Goal: Task Accomplishment & Management: Complete application form

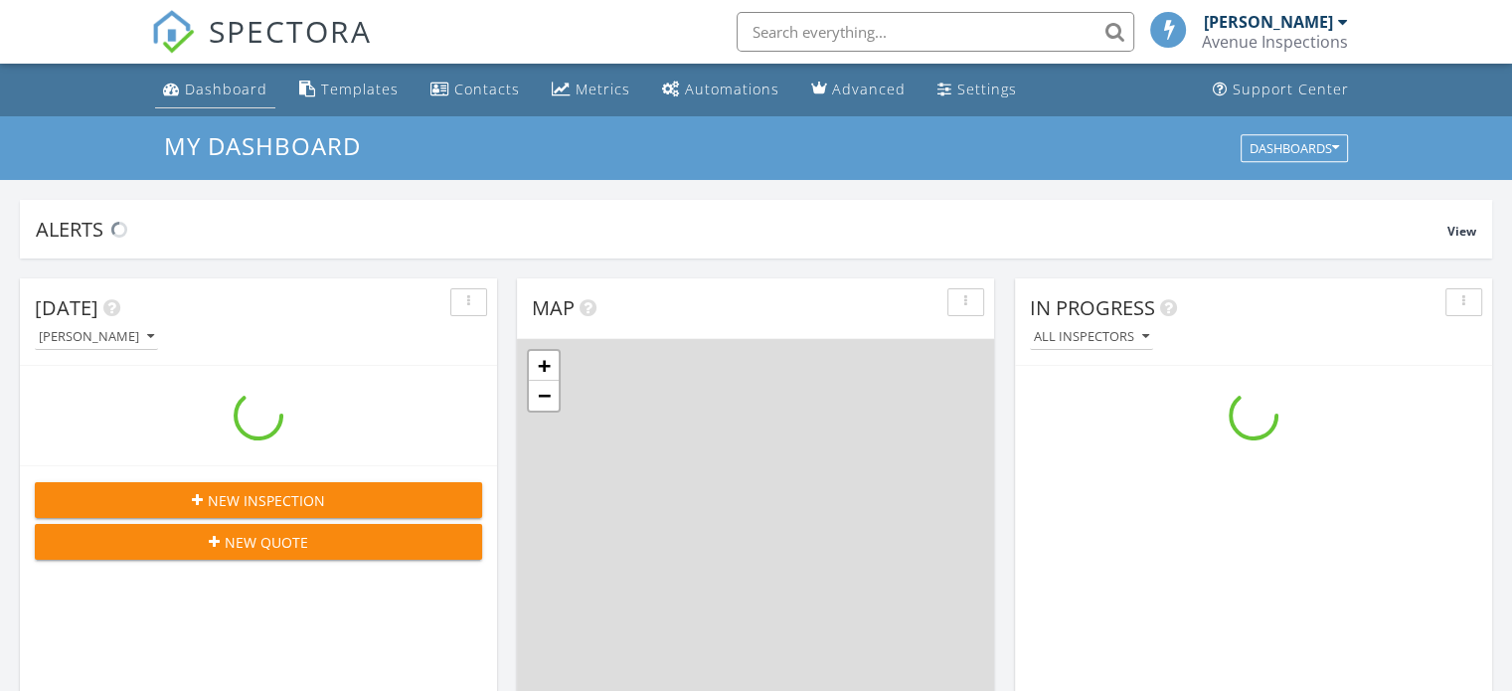
click at [222, 84] on div "Dashboard" at bounding box center [226, 89] width 83 height 19
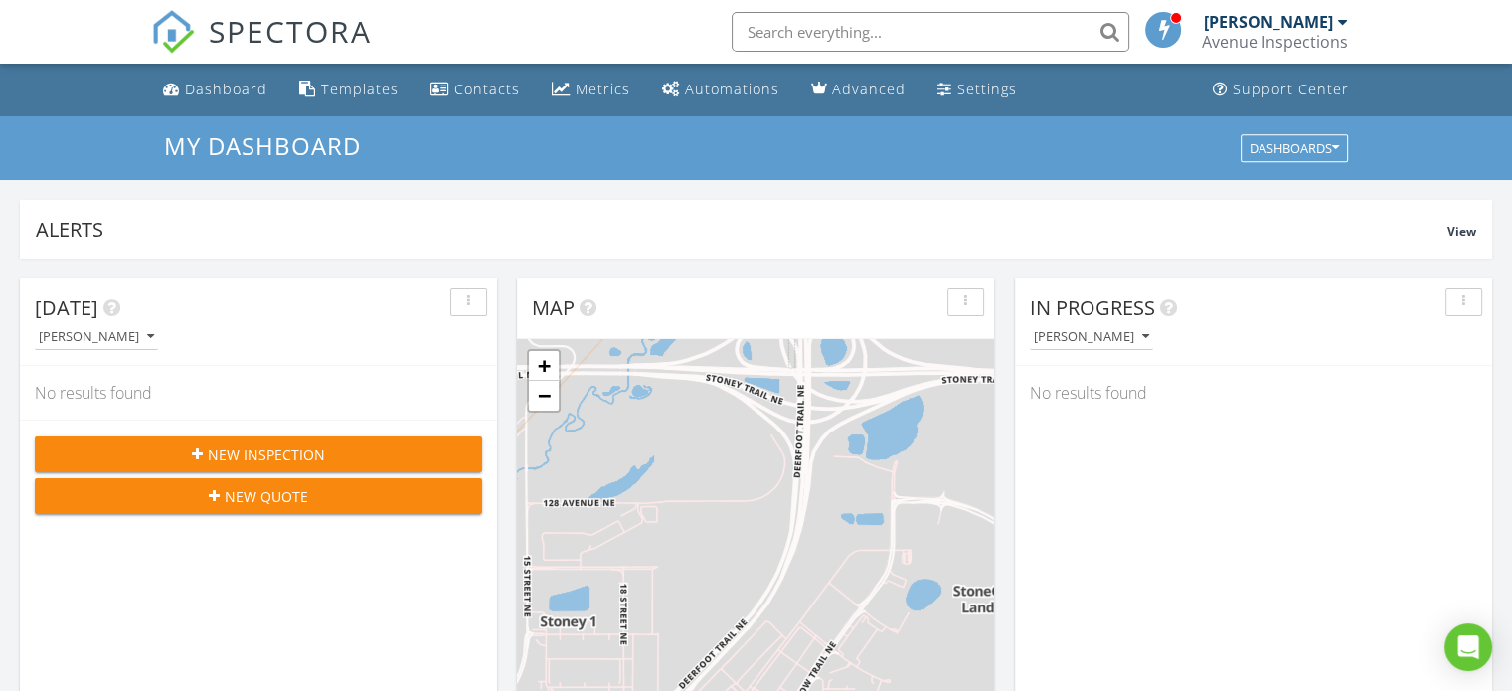
click at [298, 458] on span "New Inspection" at bounding box center [266, 454] width 117 height 21
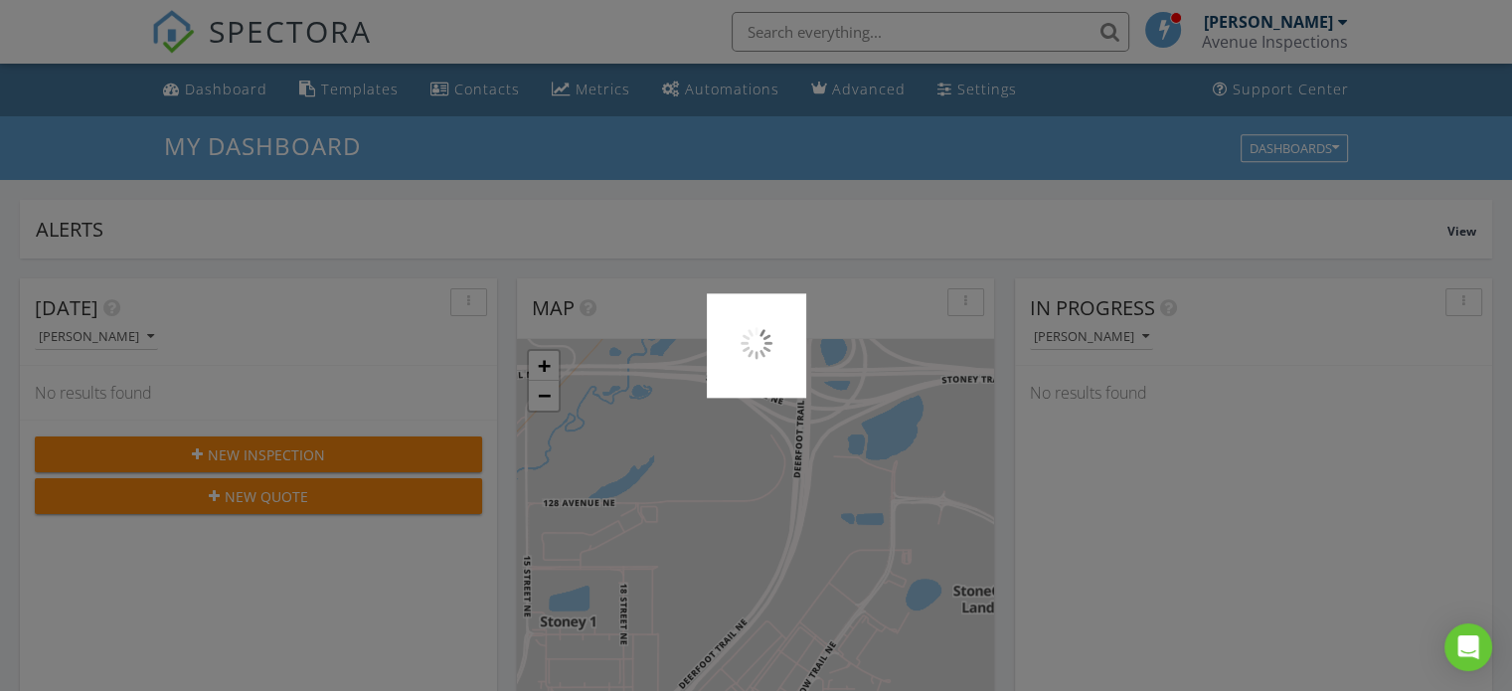
click at [505, 203] on div at bounding box center [756, 345] width 1512 height 691
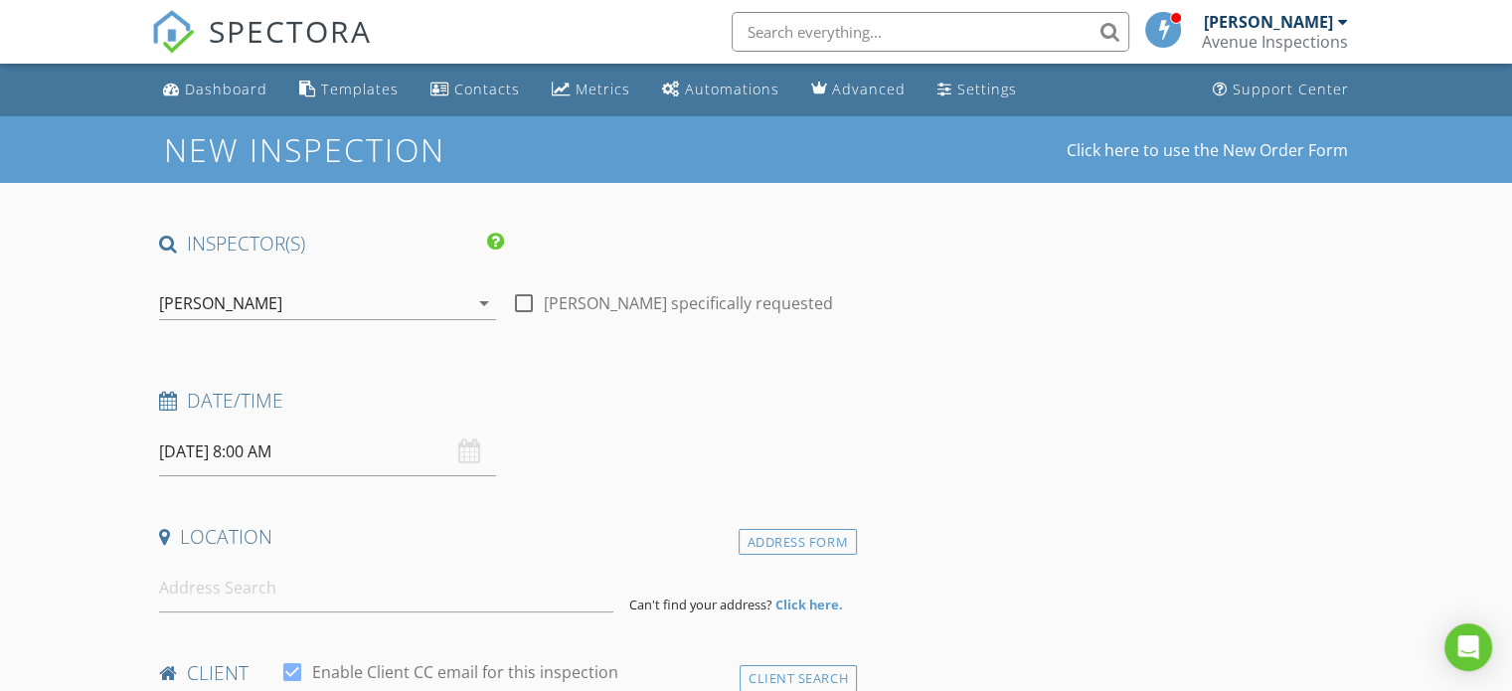
scroll to position [97, 0]
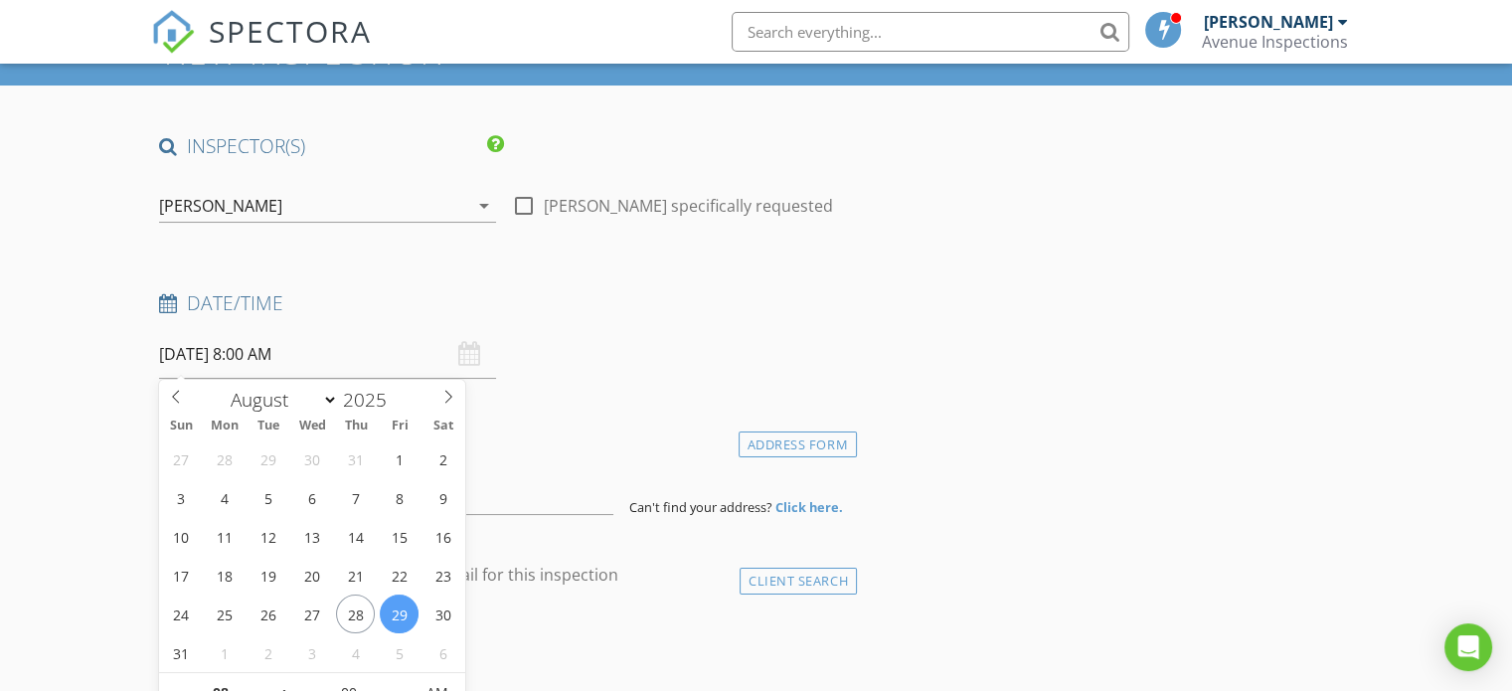
click at [361, 348] on input "08/29/2025 8:00 AM" at bounding box center [327, 354] width 337 height 49
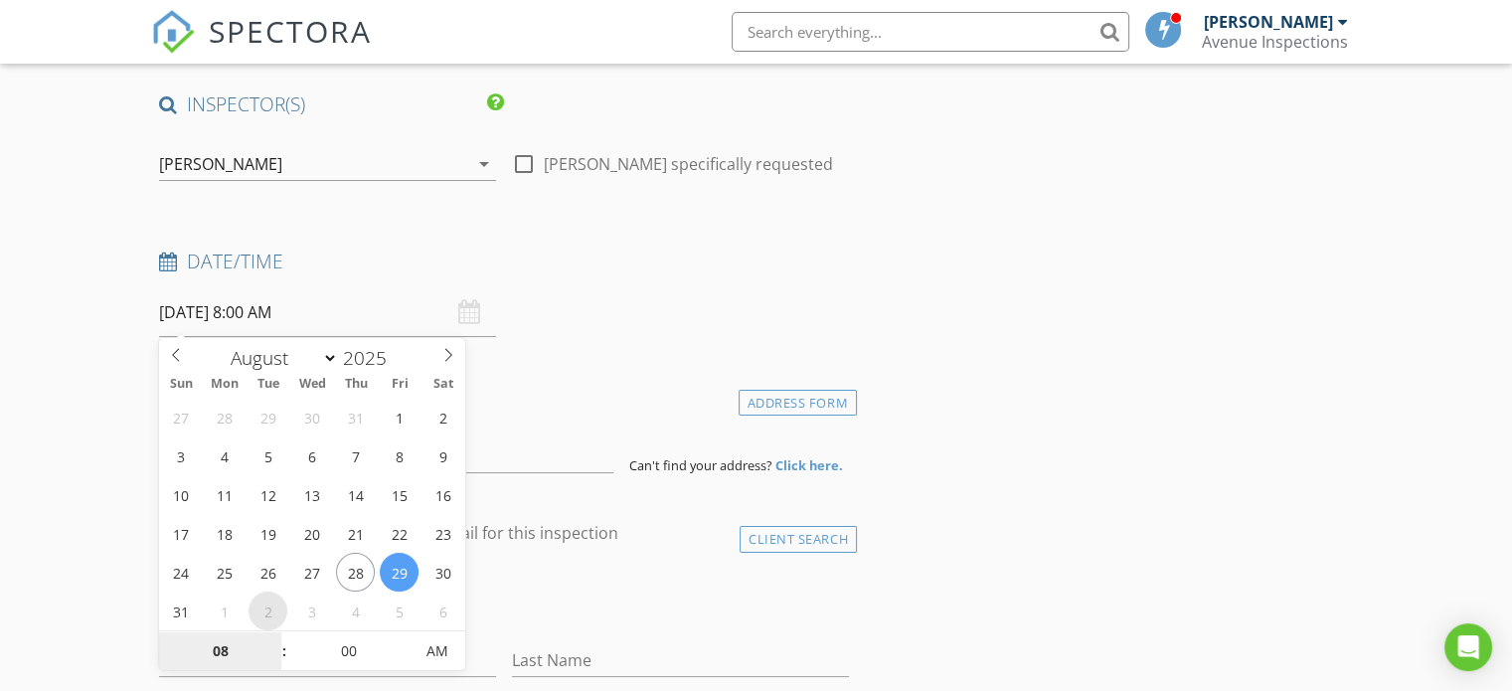
select select "8"
type input "09/02/2025 8:00 AM"
type input "09"
type input "09/02/2025 9:00 AM"
click at [270, 641] on span at bounding box center [274, 641] width 14 height 20
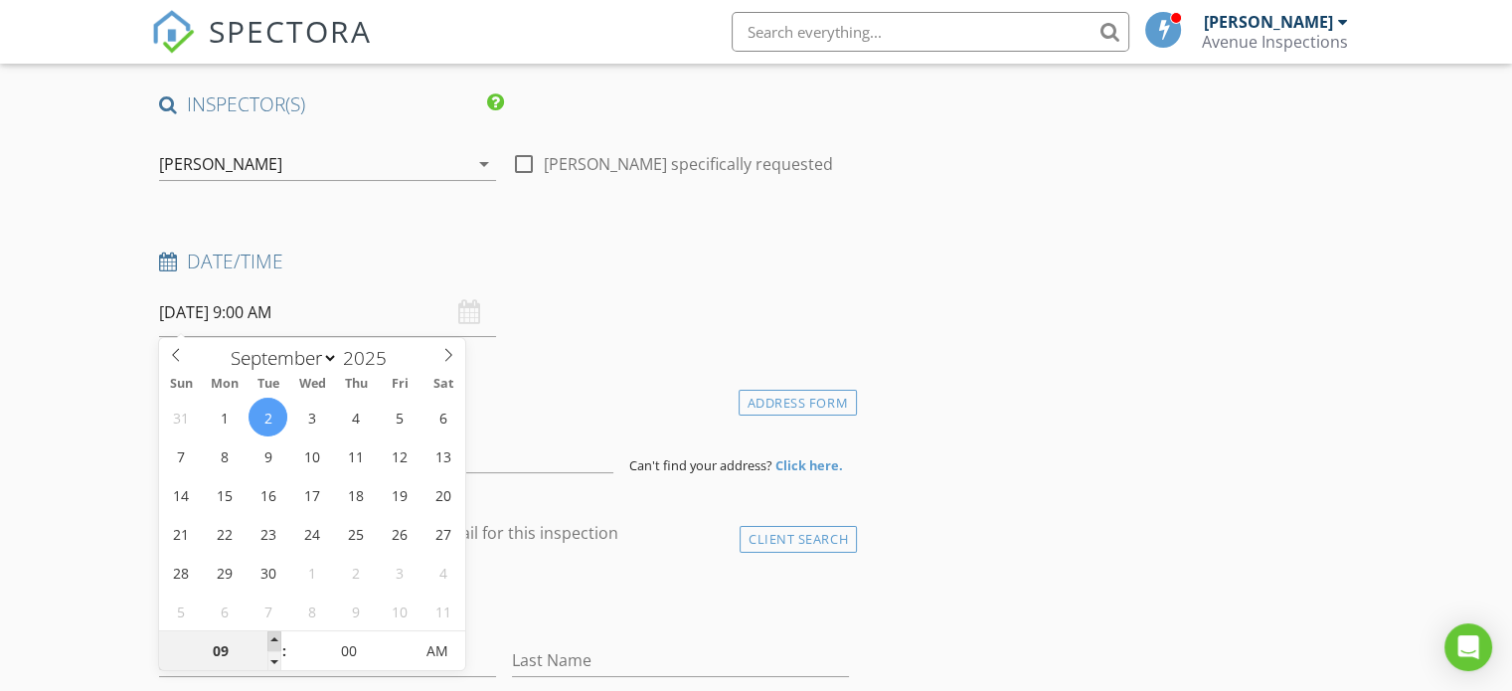
type input "10"
type input "09/02/2025 10:00 AM"
click at [270, 641] on span at bounding box center [274, 641] width 14 height 20
type input "11"
type input "09/02/2025 11:00 AM"
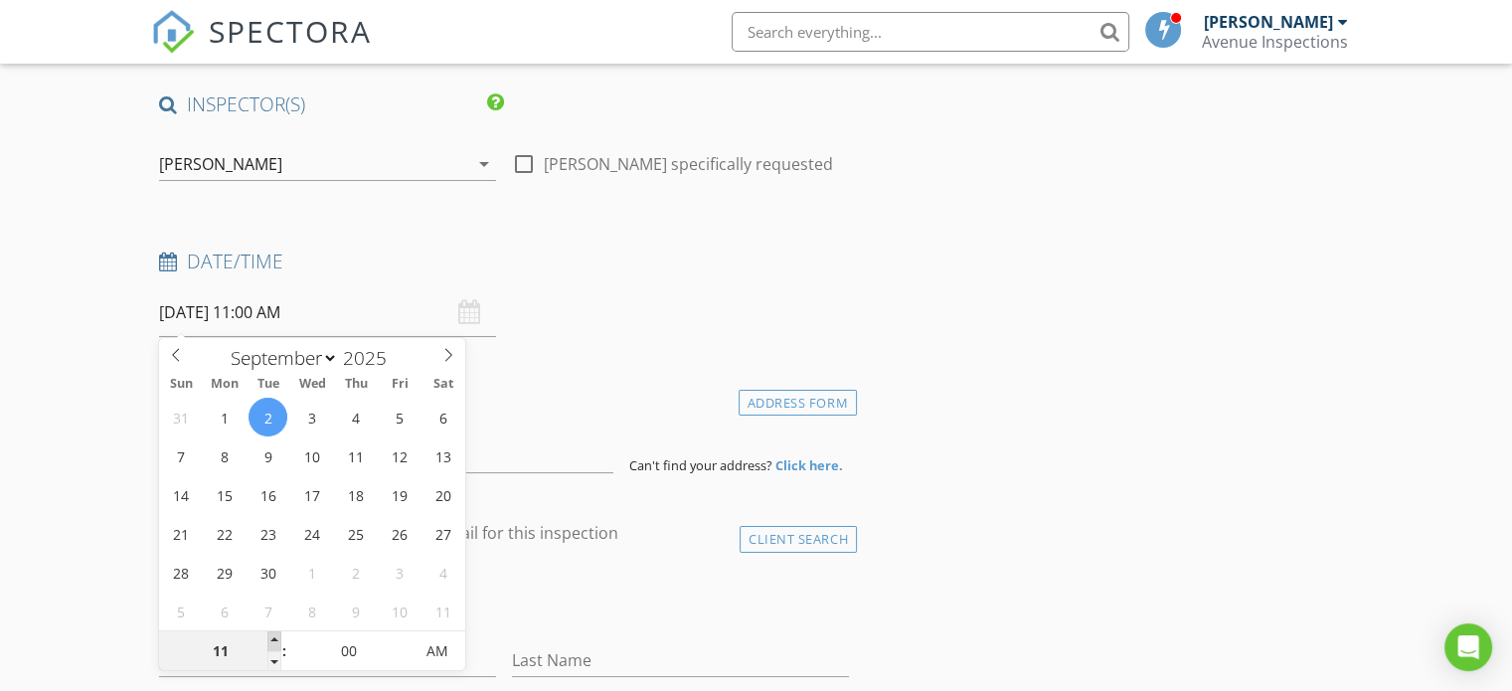
click at [270, 641] on span at bounding box center [274, 641] width 14 height 20
type input "12"
type input "09/02/2025 12:00 PM"
click at [270, 641] on span at bounding box center [274, 641] width 14 height 20
type input "01"
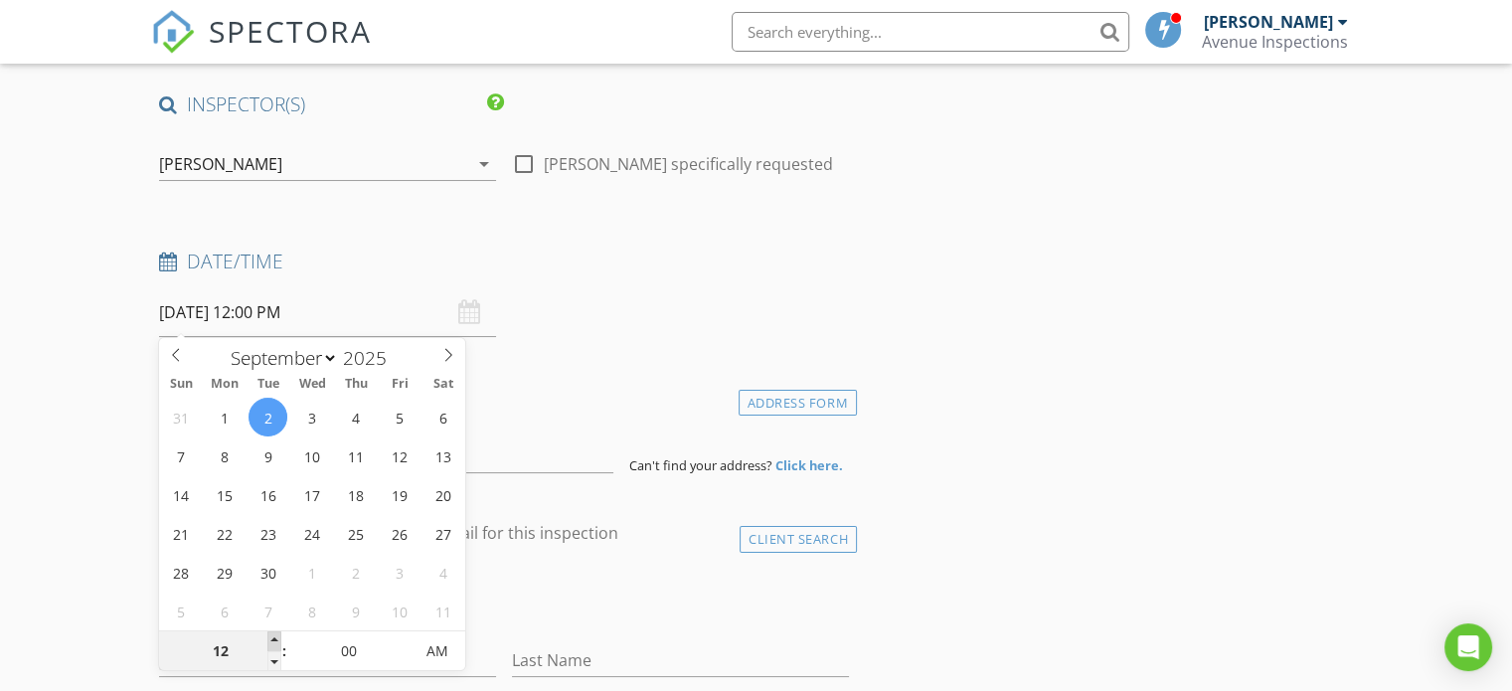
type input "09/02/2025 1:00 PM"
click at [270, 641] on span at bounding box center [274, 641] width 14 height 20
type input "02"
type input "09/02/2025 2:00 PM"
click at [270, 641] on span at bounding box center [274, 641] width 14 height 20
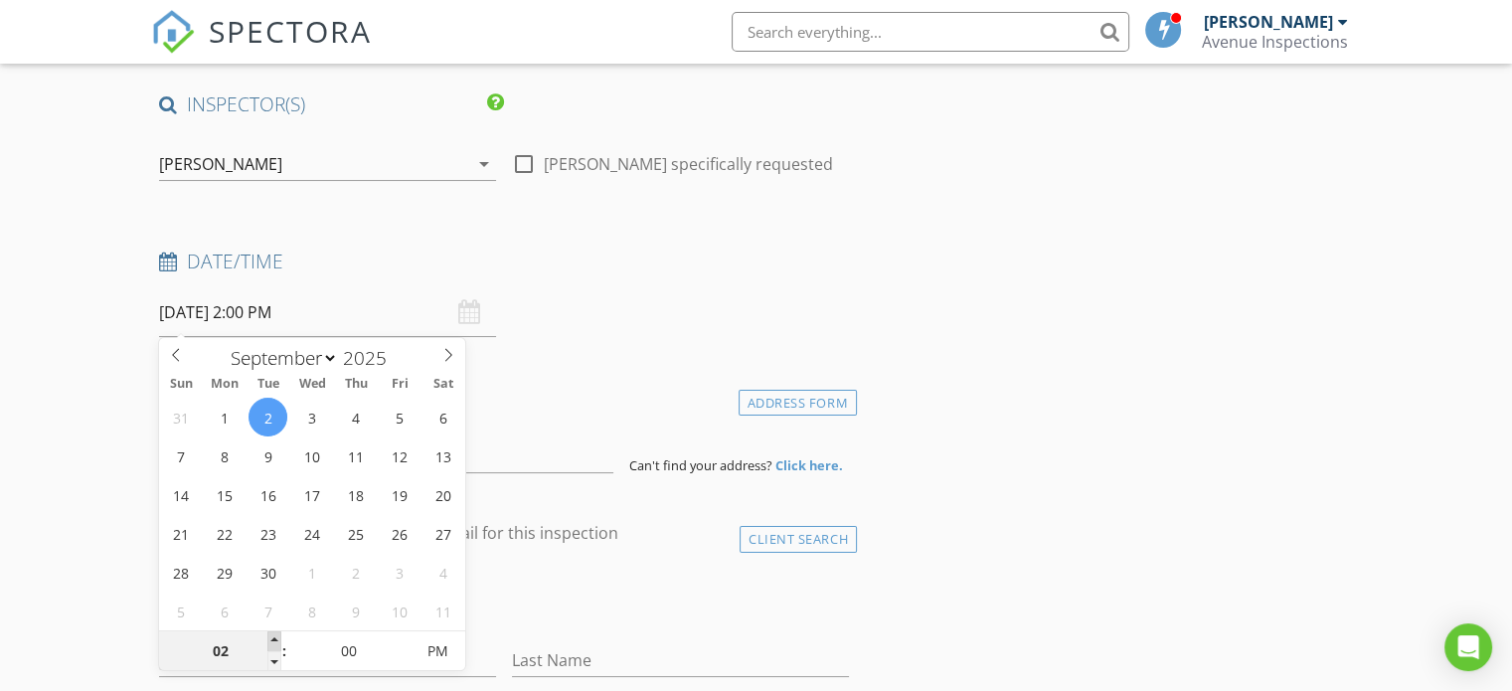
type input "03"
type input "09/02/2025 3:00 PM"
click at [270, 641] on span at bounding box center [274, 641] width 14 height 20
type input "04"
type input "09/02/2025 4:00 PM"
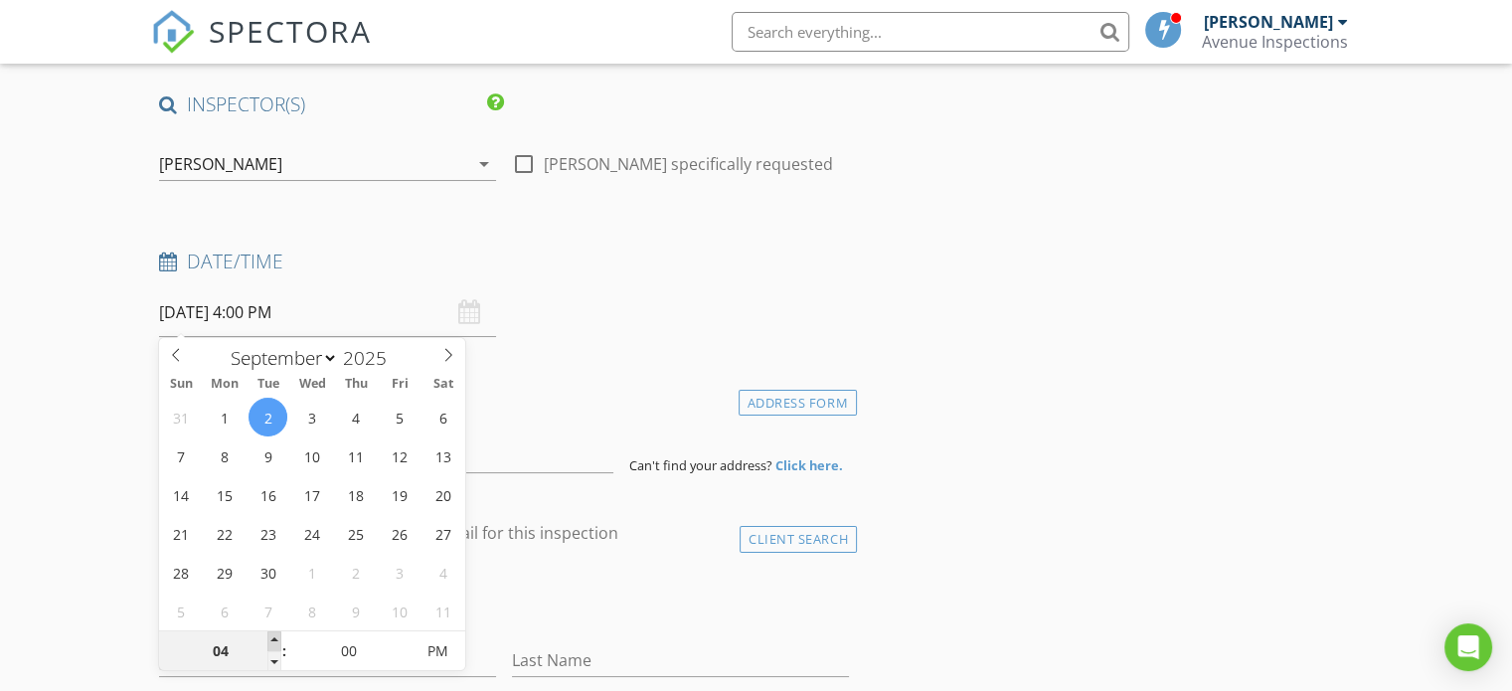
click at [270, 641] on span at bounding box center [274, 641] width 14 height 20
type input "05"
type input "09/02/2025 5:00 PM"
click at [270, 641] on span at bounding box center [274, 641] width 14 height 20
type input "05"
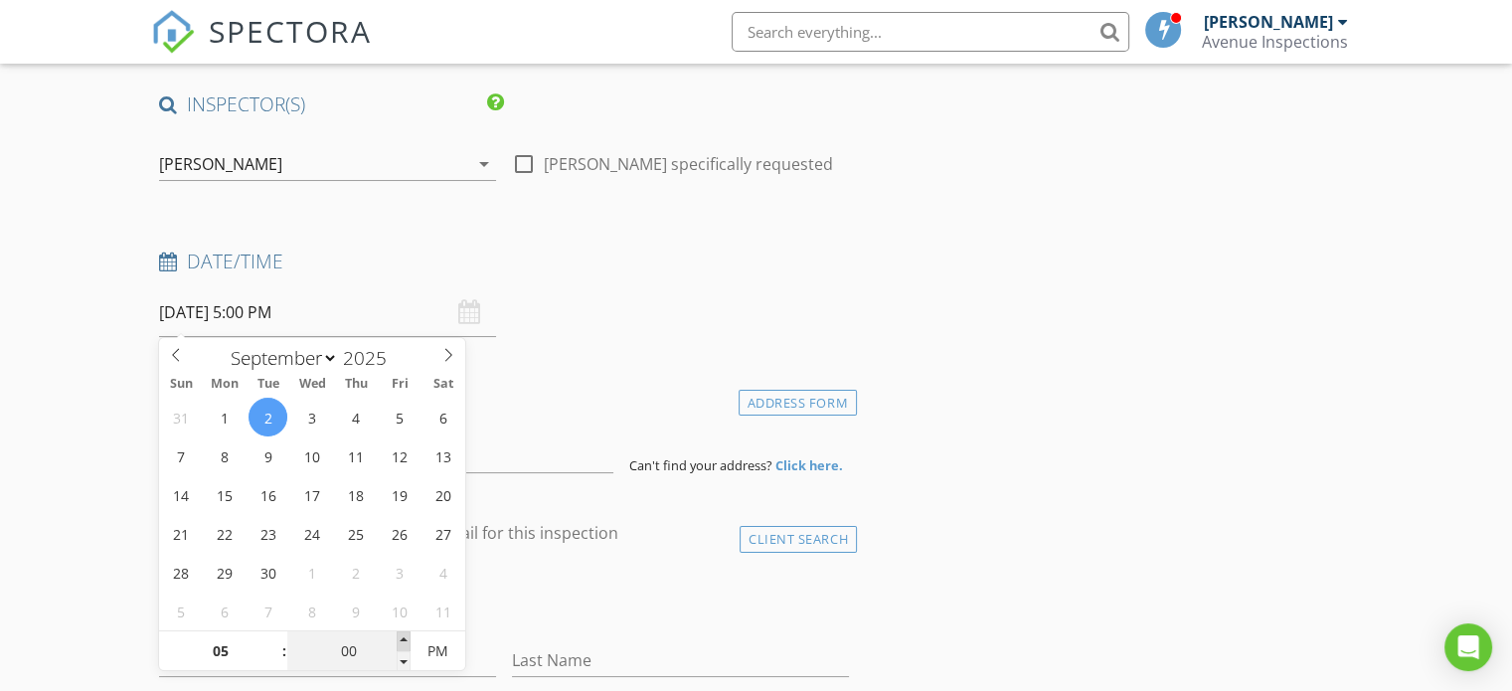
type input "09/02/2025 5:05 PM"
click at [400, 636] on span at bounding box center [404, 641] width 14 height 20
type input "10"
type input "09/02/2025 5:10 PM"
click at [400, 636] on span at bounding box center [404, 641] width 14 height 20
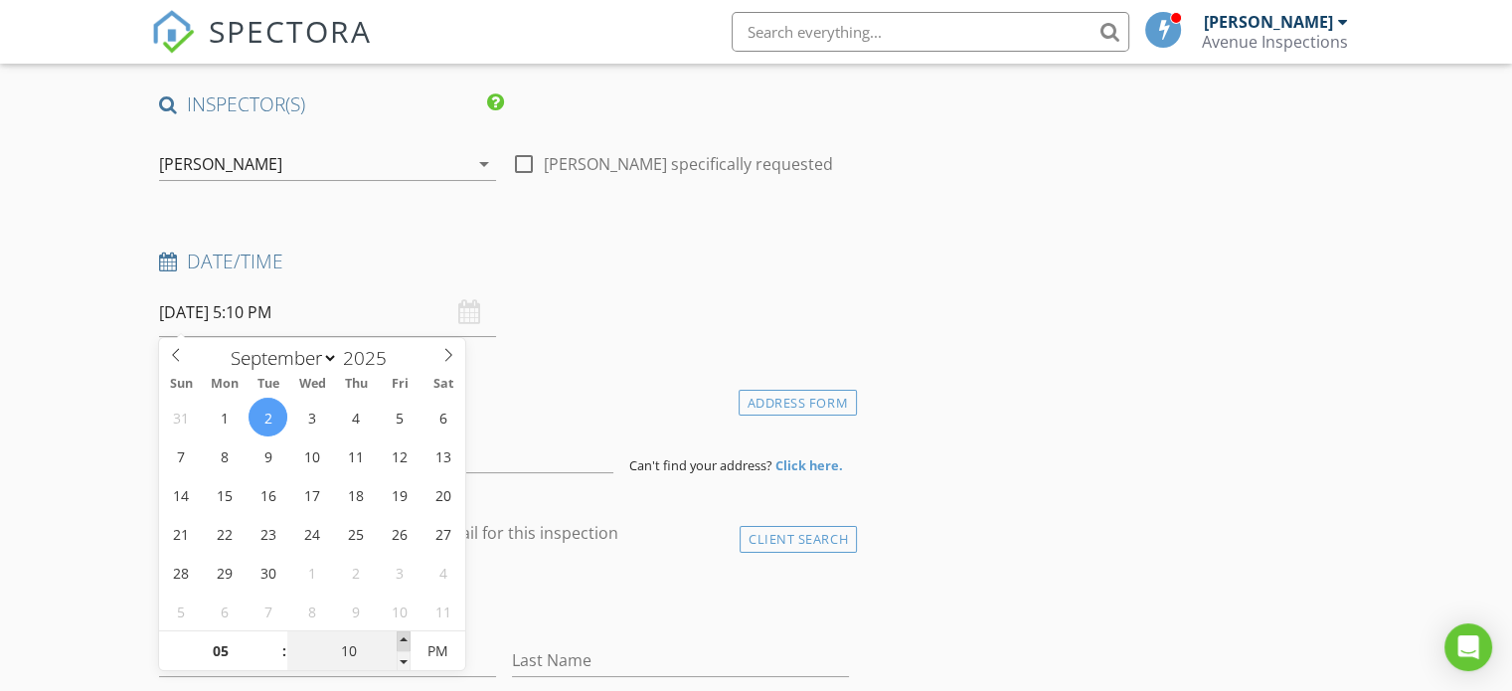
type input "15"
type input "09/02/2025 5:15 PM"
click at [400, 636] on span at bounding box center [404, 641] width 14 height 20
type input "20"
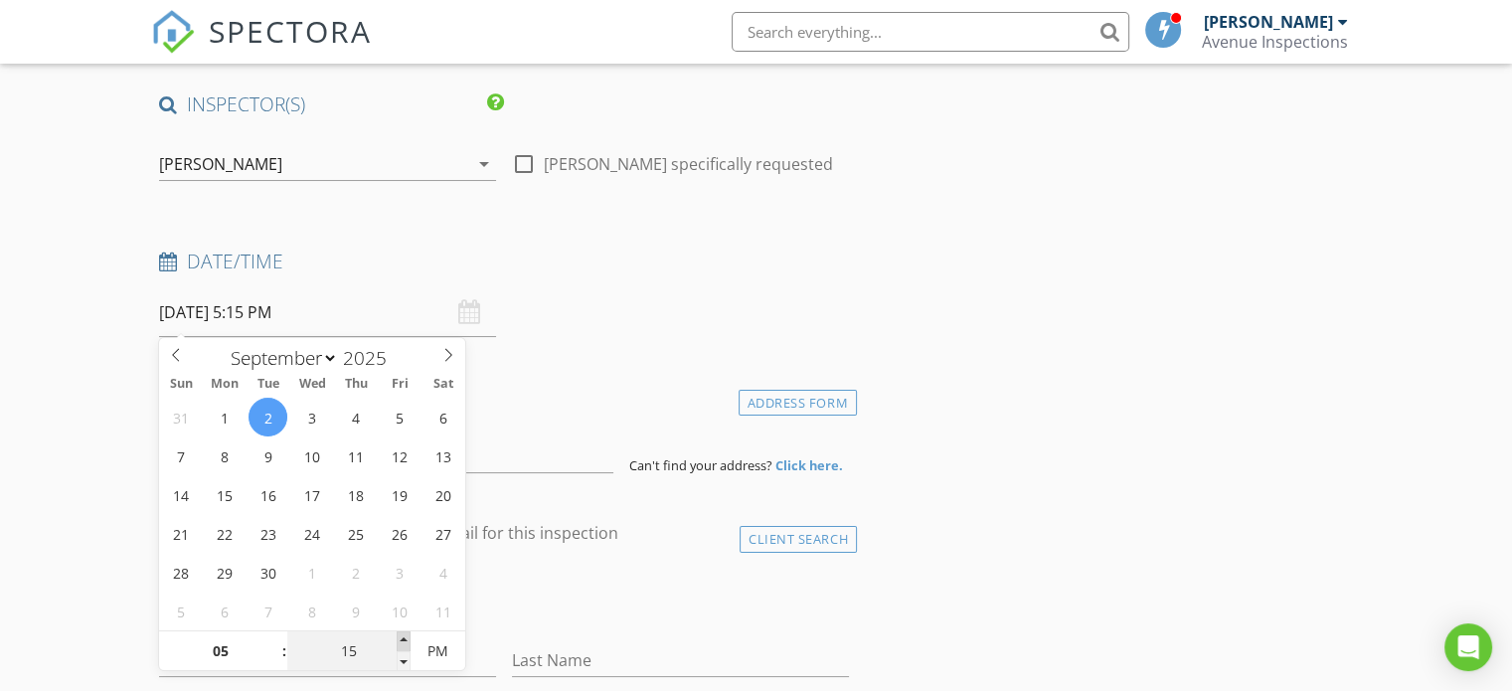
type input "09/02/2025 5:20 PM"
type input "25"
type input "09/02/2025 5:25 PM"
click at [400, 636] on span at bounding box center [404, 641] width 14 height 20
type input "30"
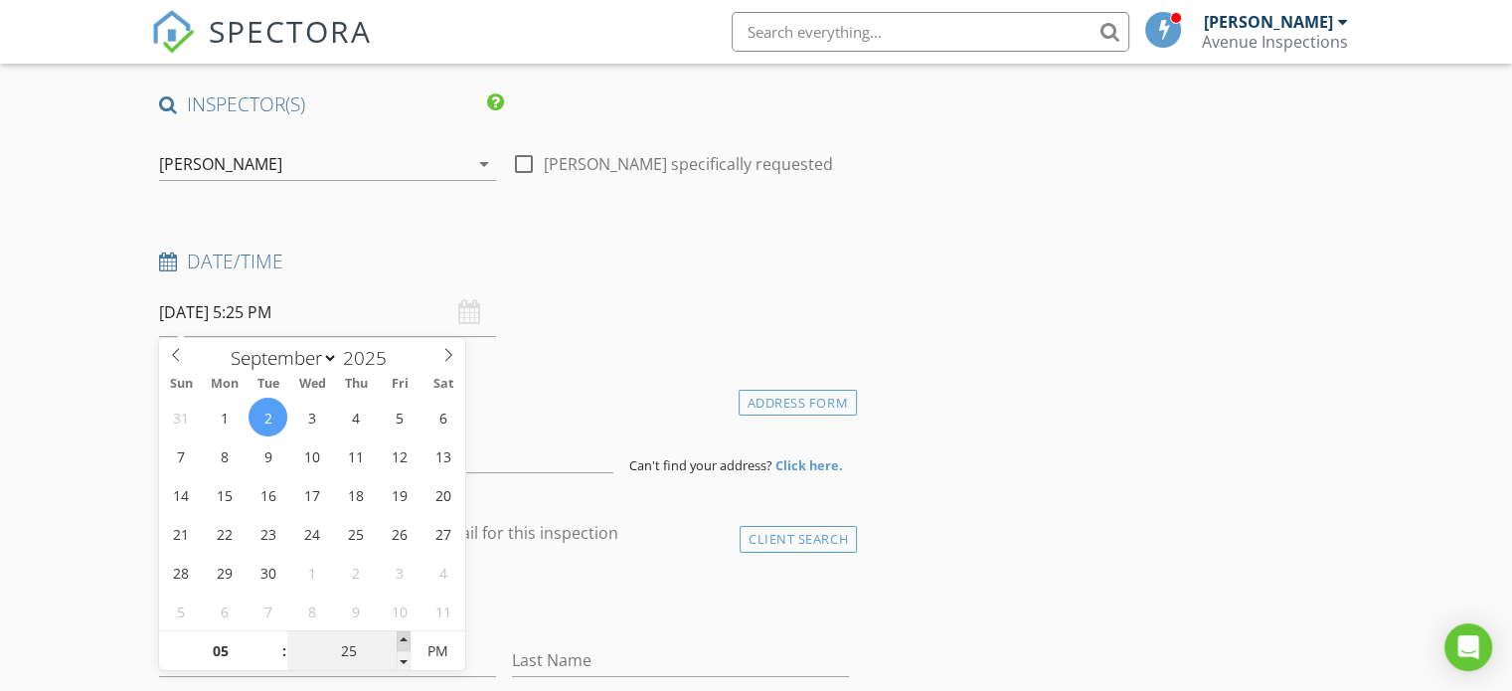
type input "[DATE] 5:30 PM"
click at [400, 636] on span at bounding box center [404, 641] width 14 height 20
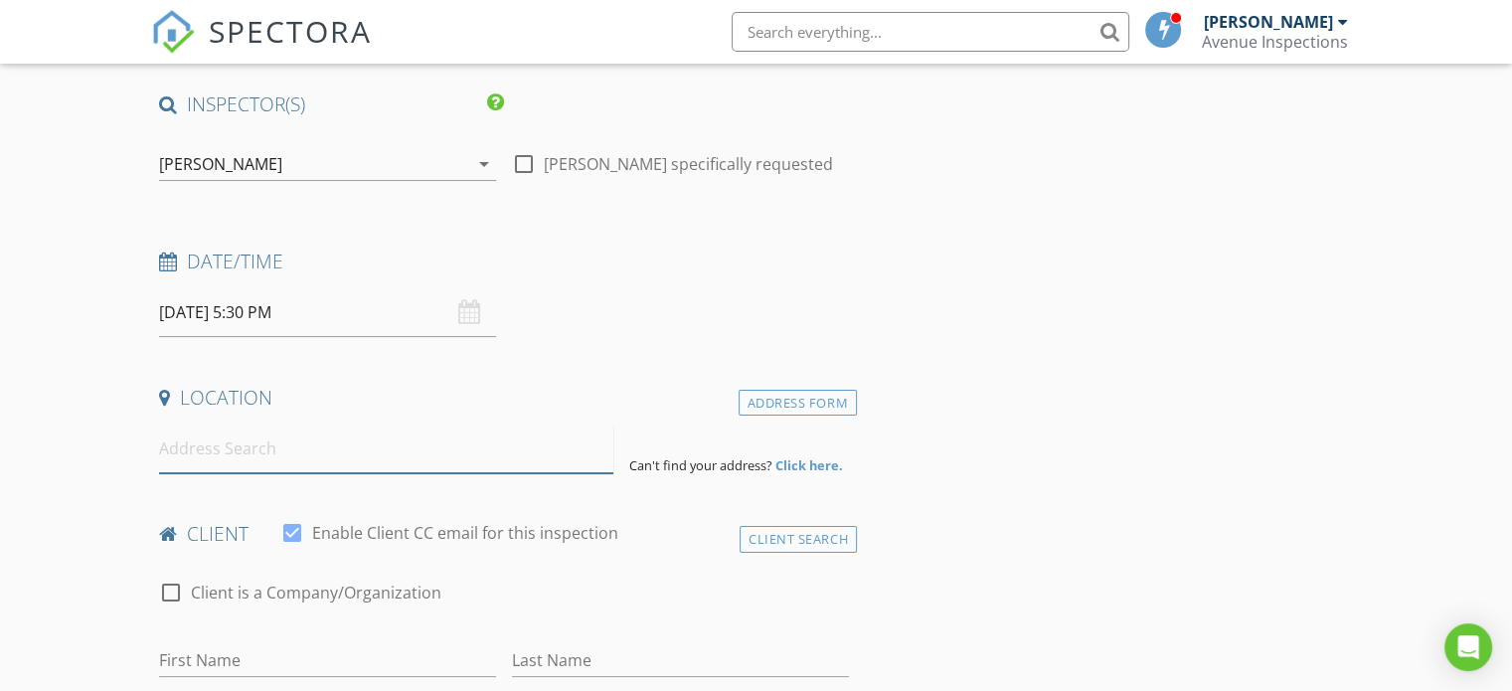
click at [298, 448] on input at bounding box center [386, 448] width 454 height 49
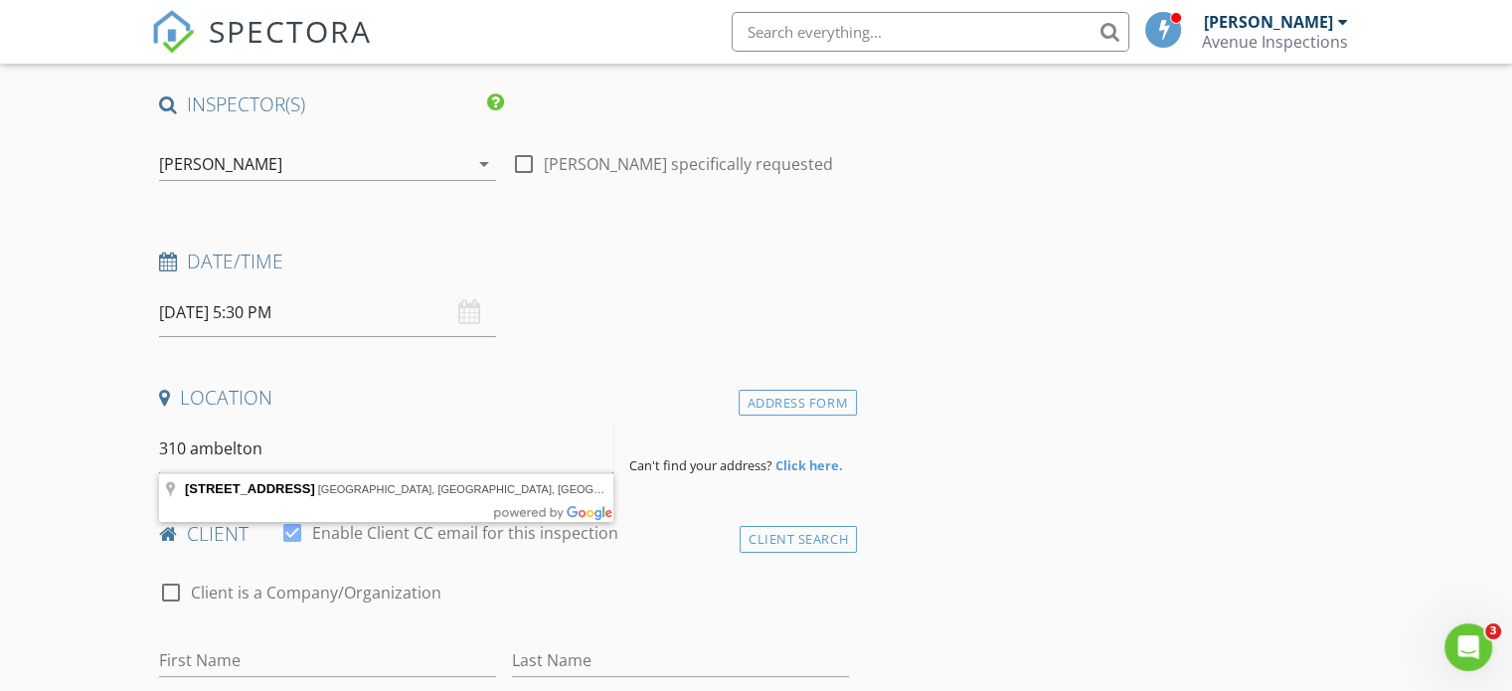
scroll to position [0, 0]
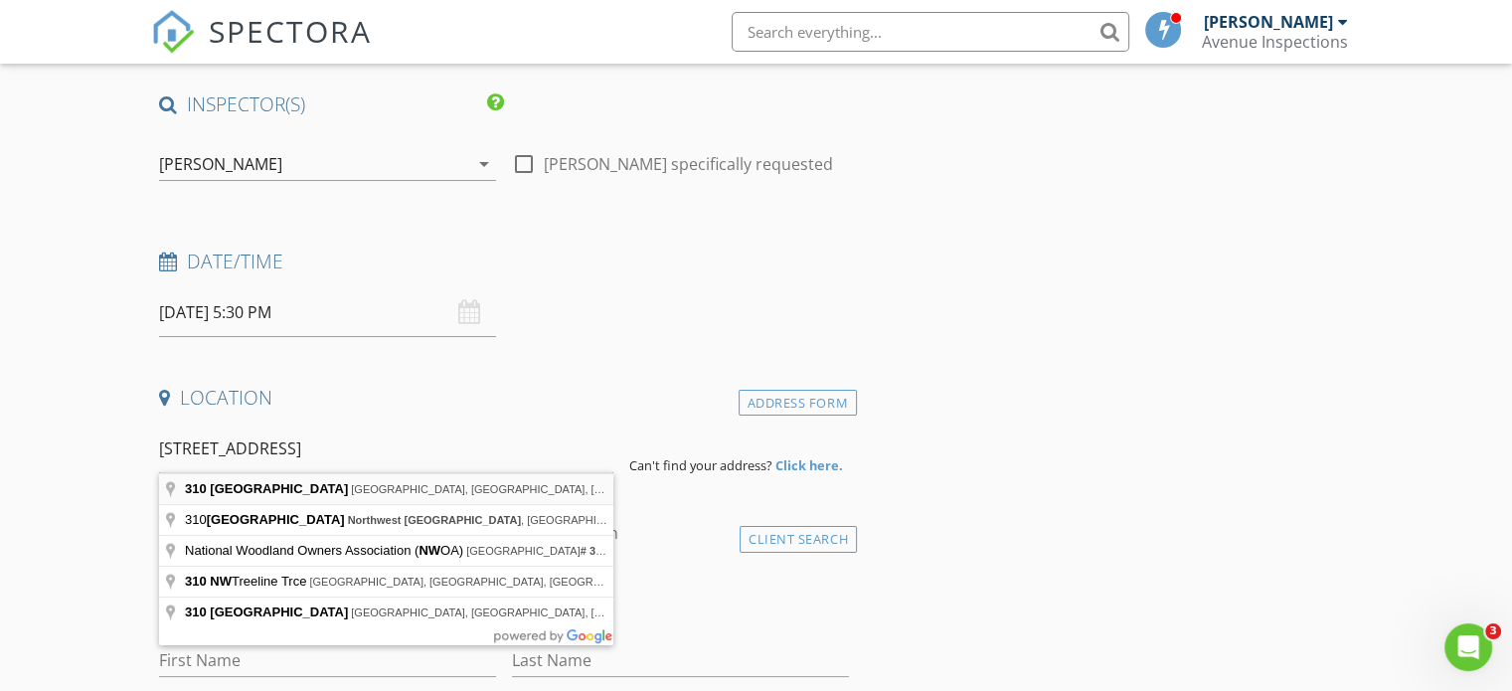
type input "310 Ambleton Drive Northwest, Calgary, AB, Canada"
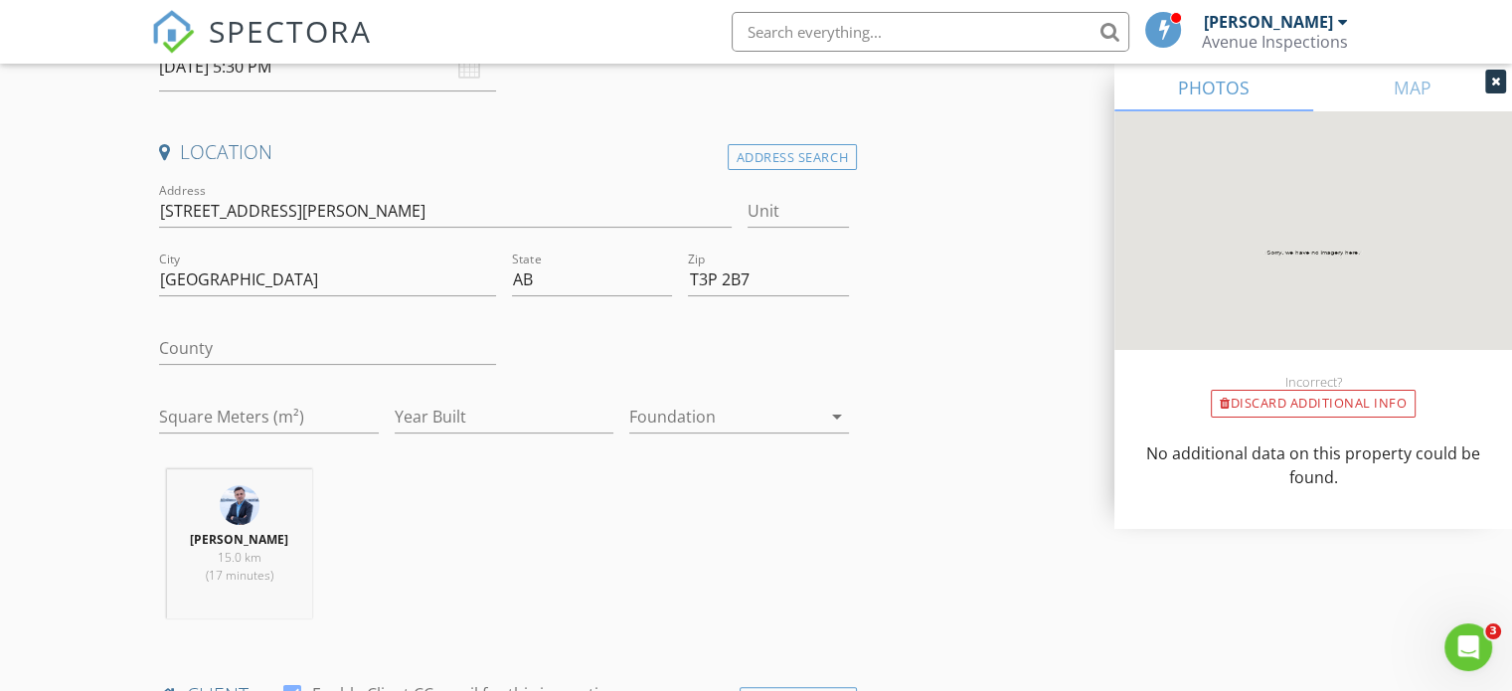
scroll to position [386, 0]
click at [530, 412] on input "Year Built" at bounding box center [505, 416] width 220 height 33
type input "2024"
click at [752, 420] on div at bounding box center [725, 416] width 192 height 32
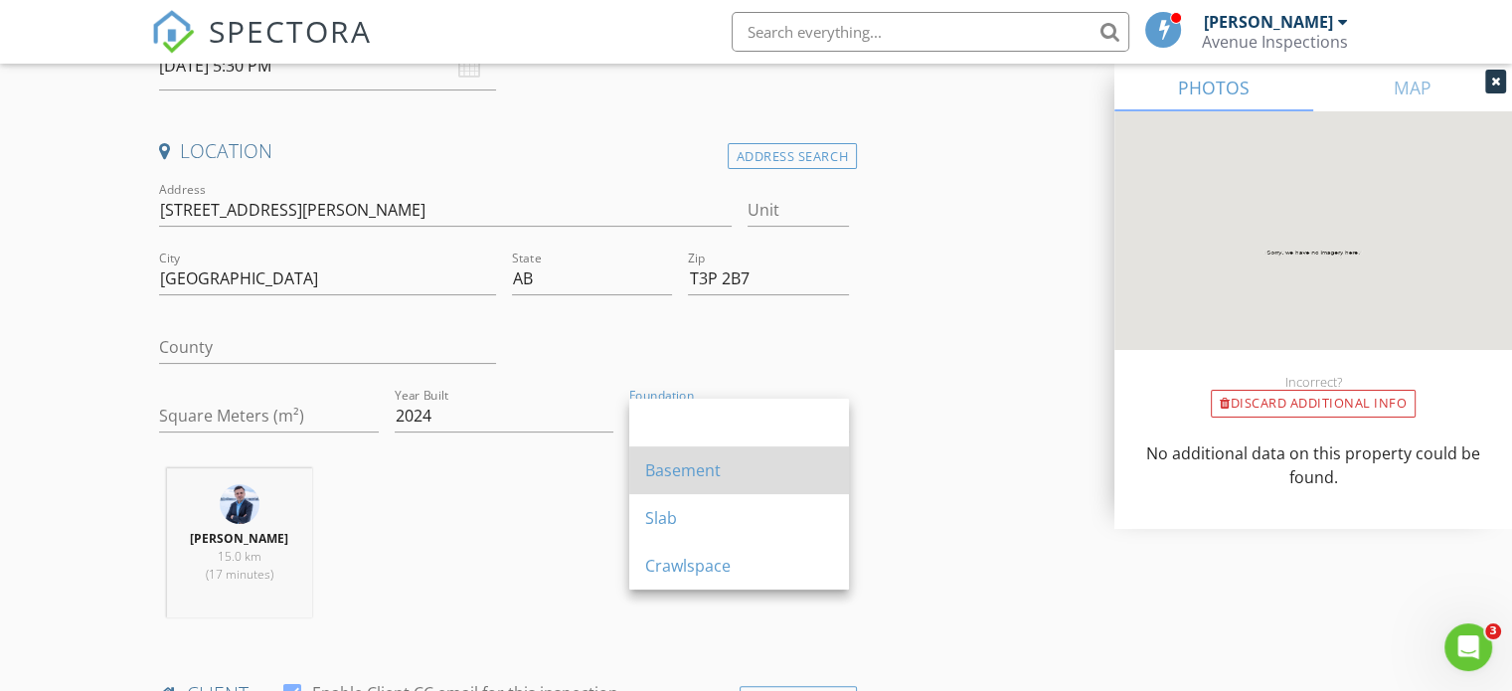
click at [700, 461] on div "Basement" at bounding box center [739, 470] width 188 height 24
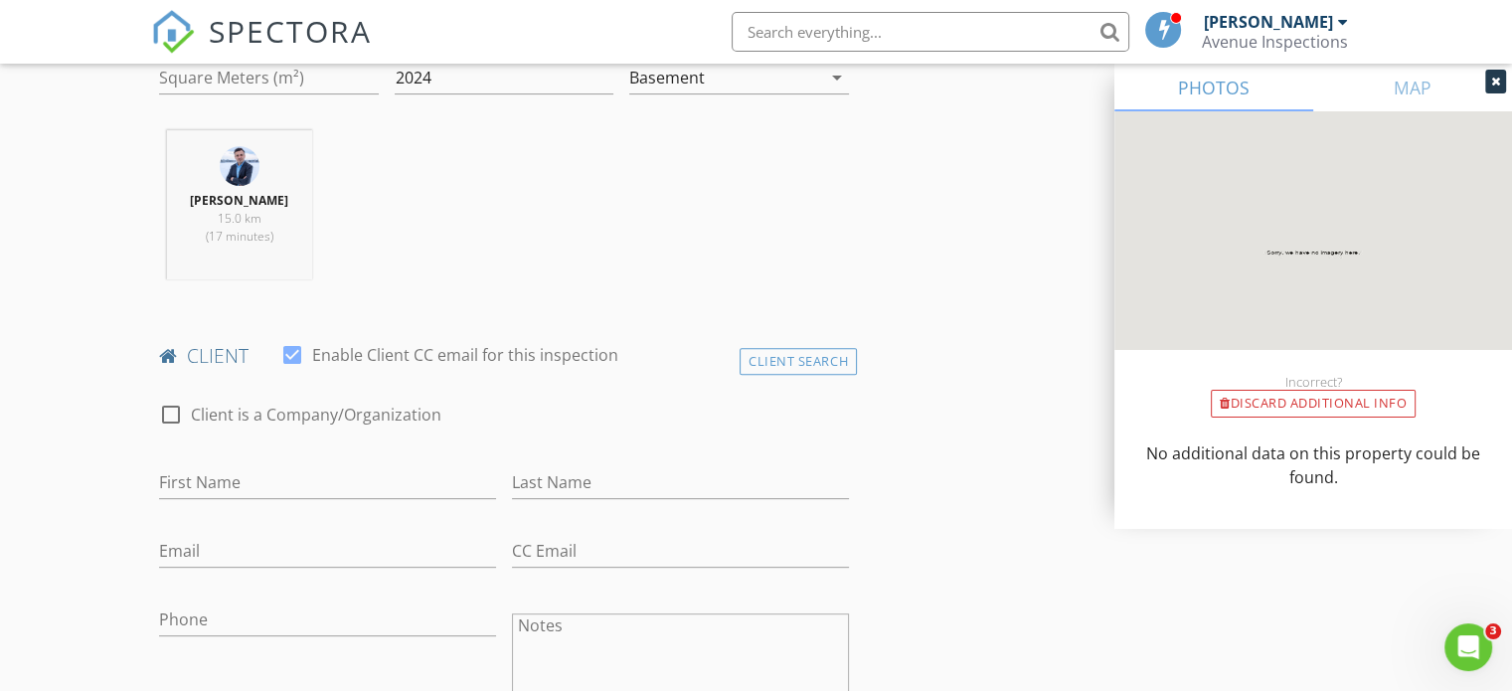
scroll to position [845, 0]
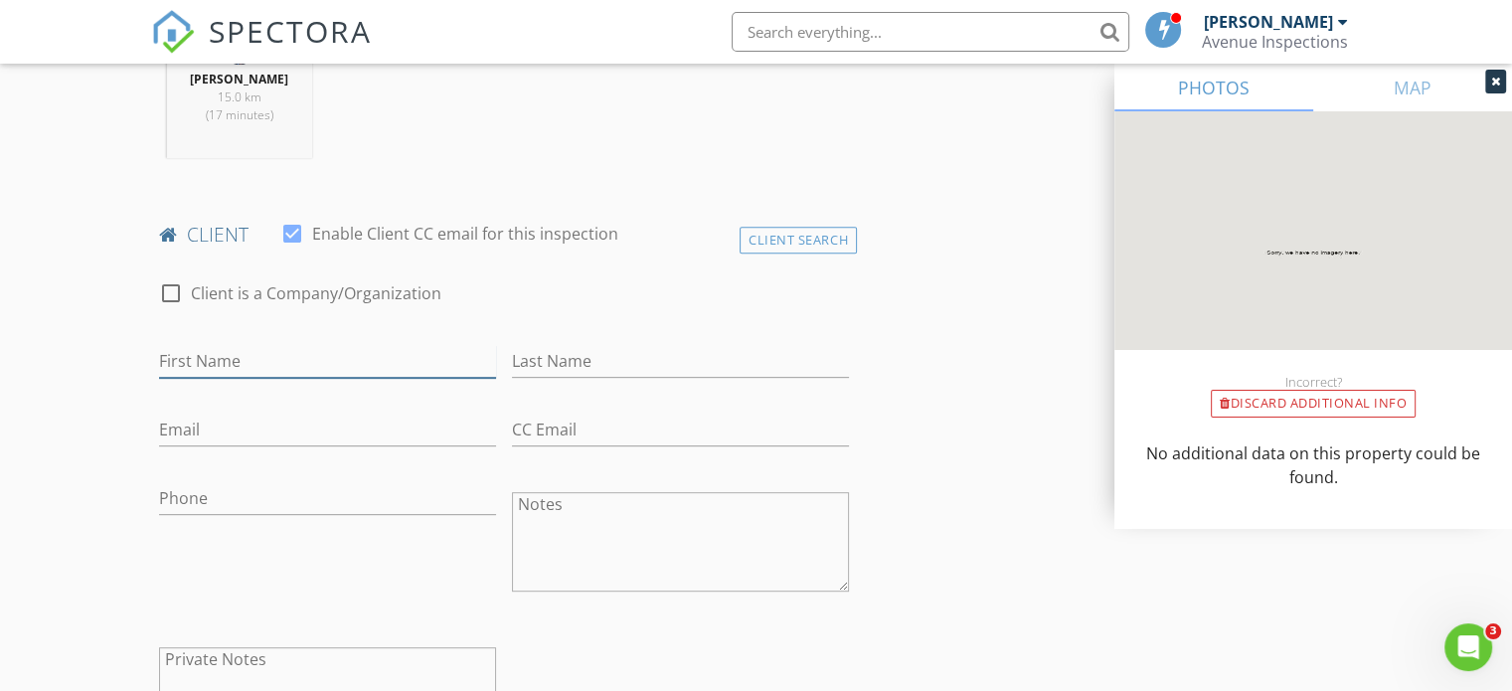
click at [235, 360] on input "First Name" at bounding box center [327, 361] width 337 height 33
type input "Farah"
click at [189, 429] on input "Email" at bounding box center [327, 430] width 337 height 33
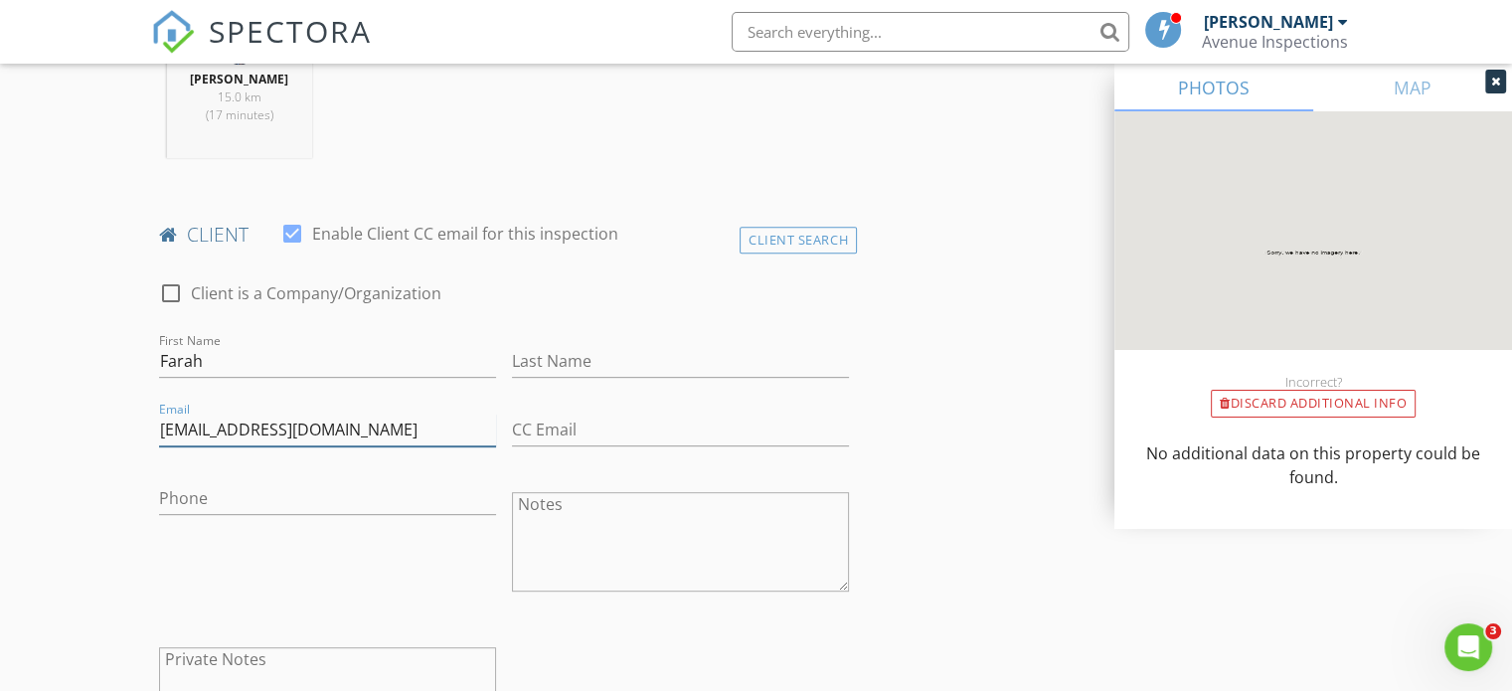
type input "[EMAIL_ADDRESS][DOMAIN_NAME]"
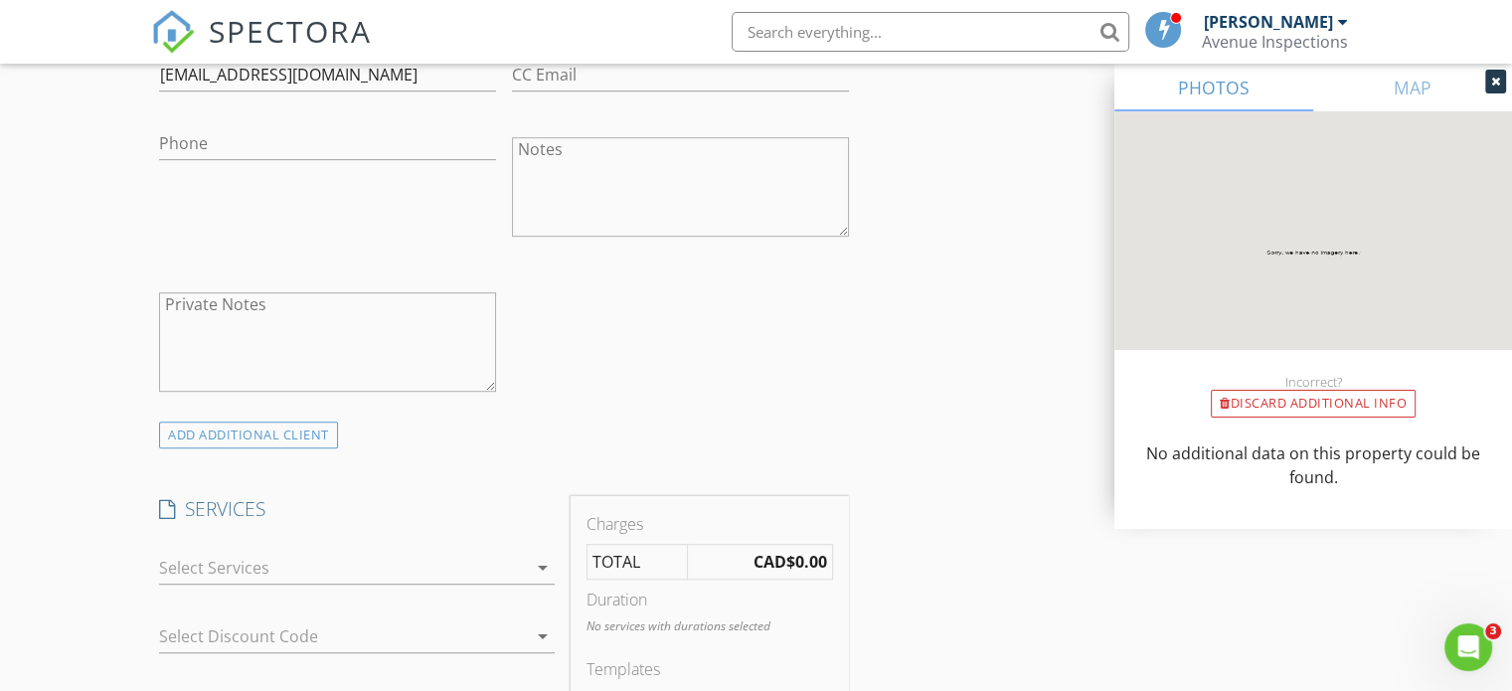
scroll to position [1338, 0]
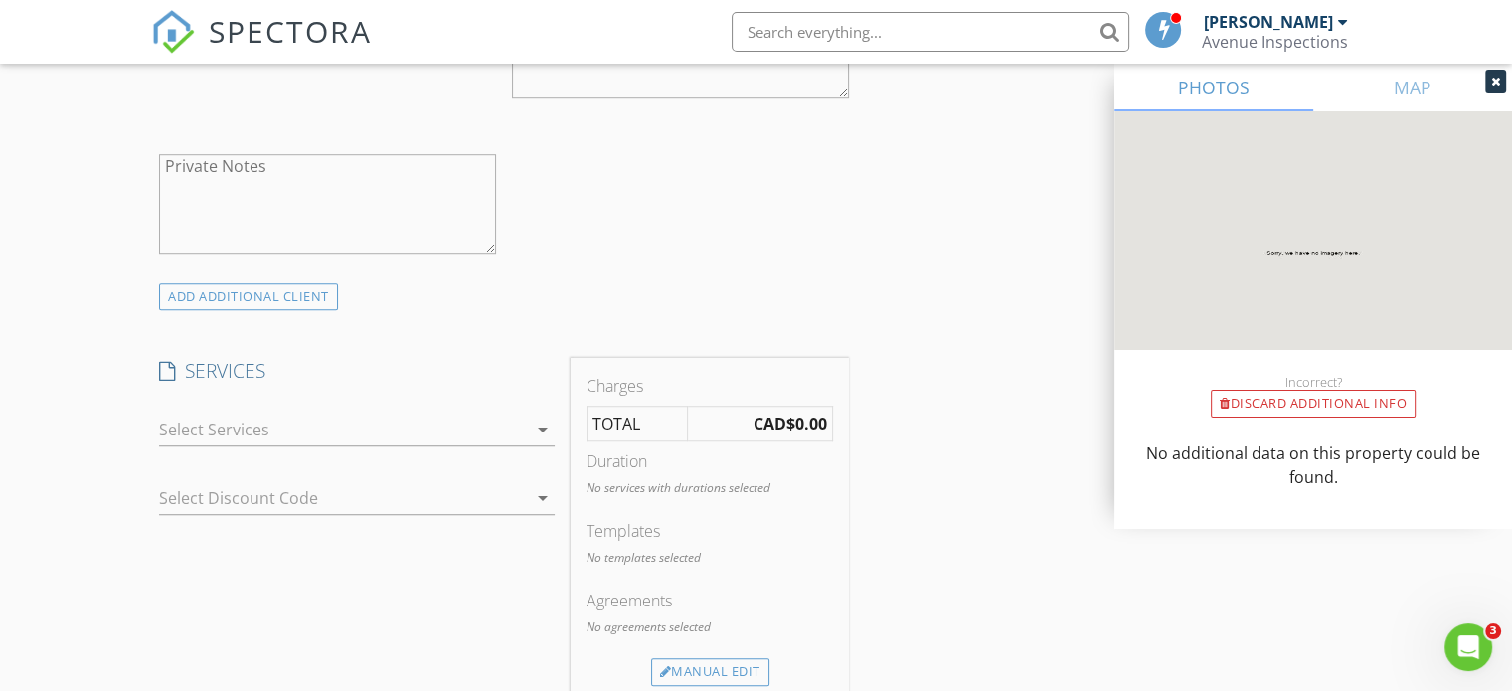
click at [245, 429] on div at bounding box center [343, 430] width 368 height 32
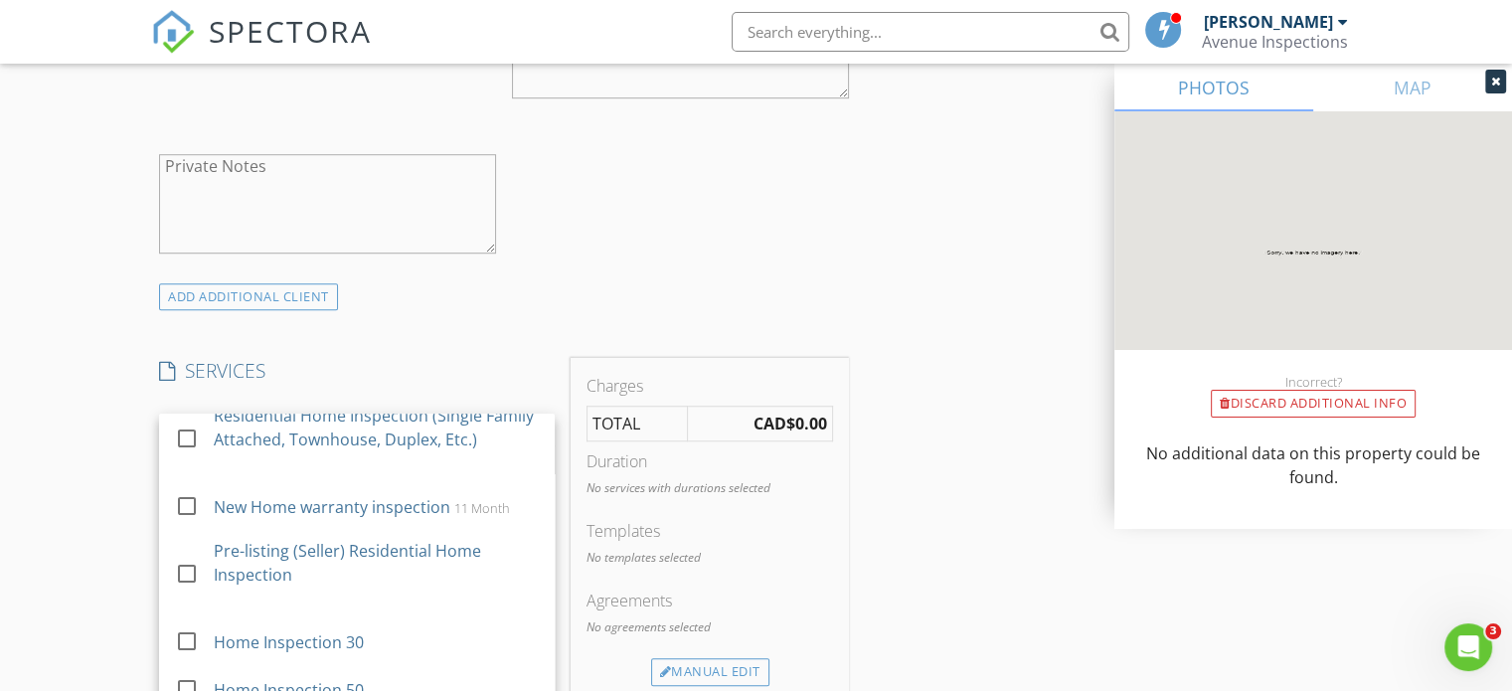
scroll to position [195, 0]
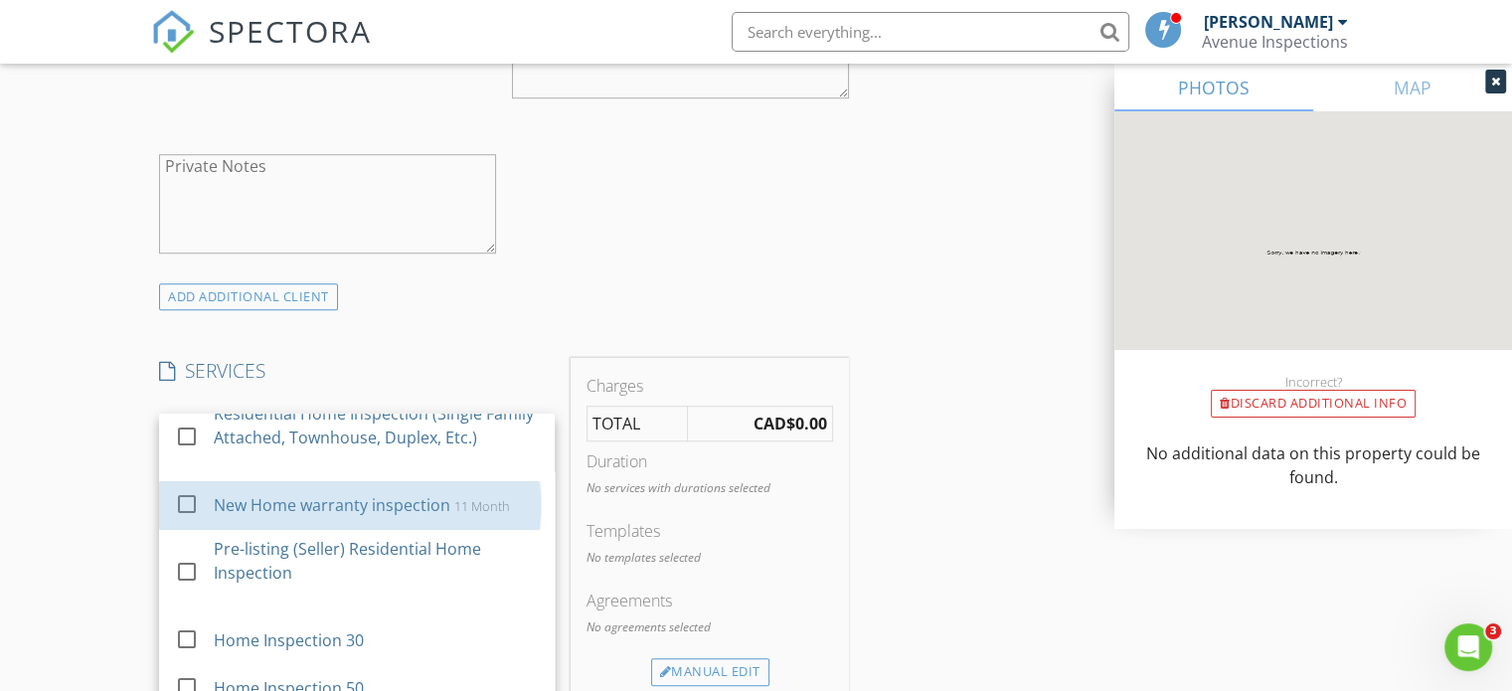
click at [321, 515] on div "New Home warranty inspection" at bounding box center [332, 505] width 237 height 24
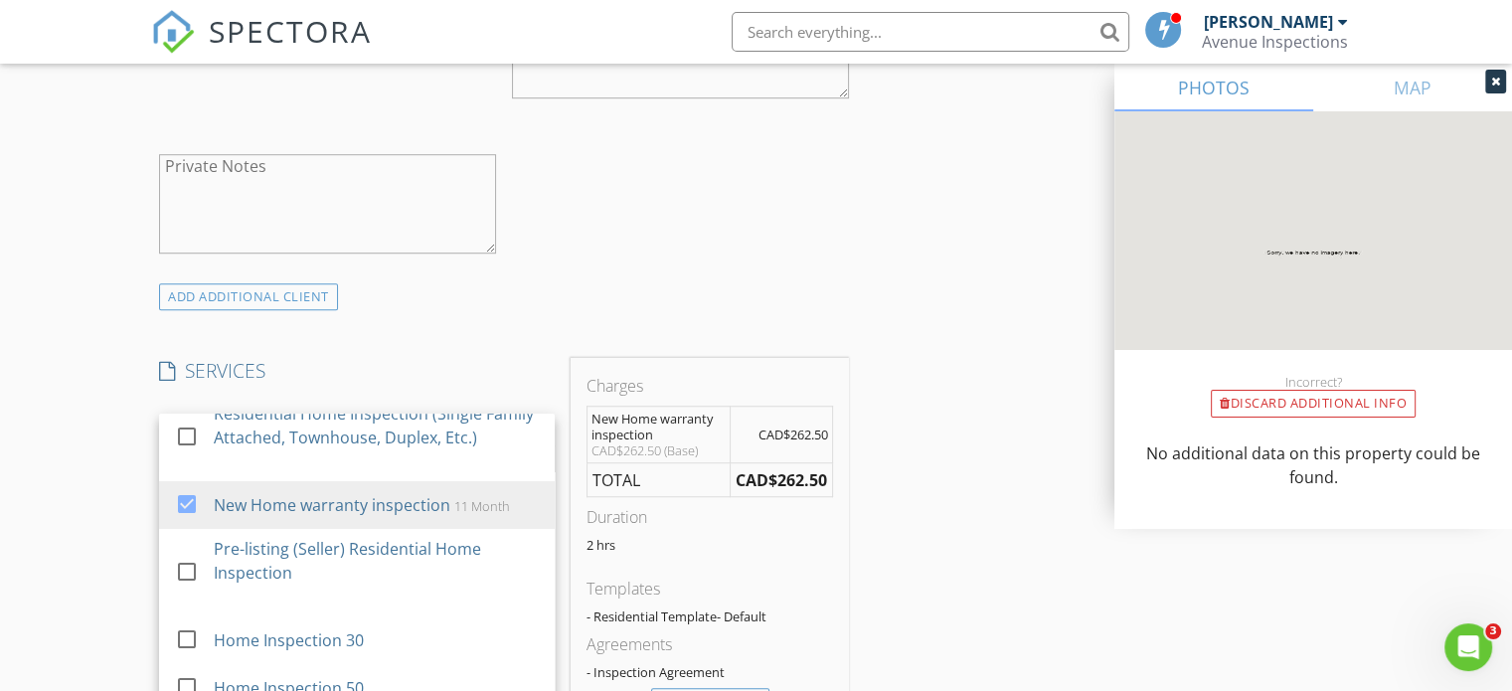
click at [104, 496] on div "New Inspection Click here to use the New Order Form INSPECTOR(S) check_box Chin…" at bounding box center [756, 504] width 1512 height 3452
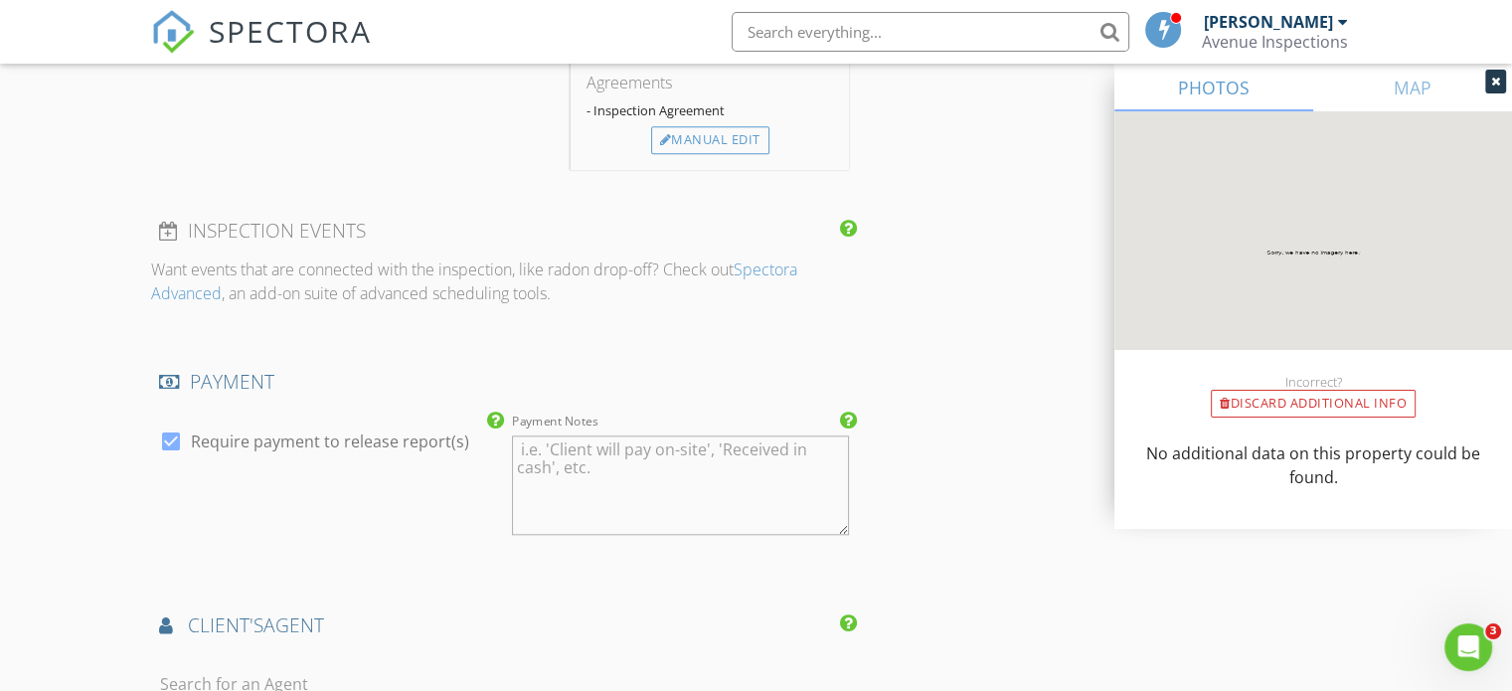
scroll to position [1921, 0]
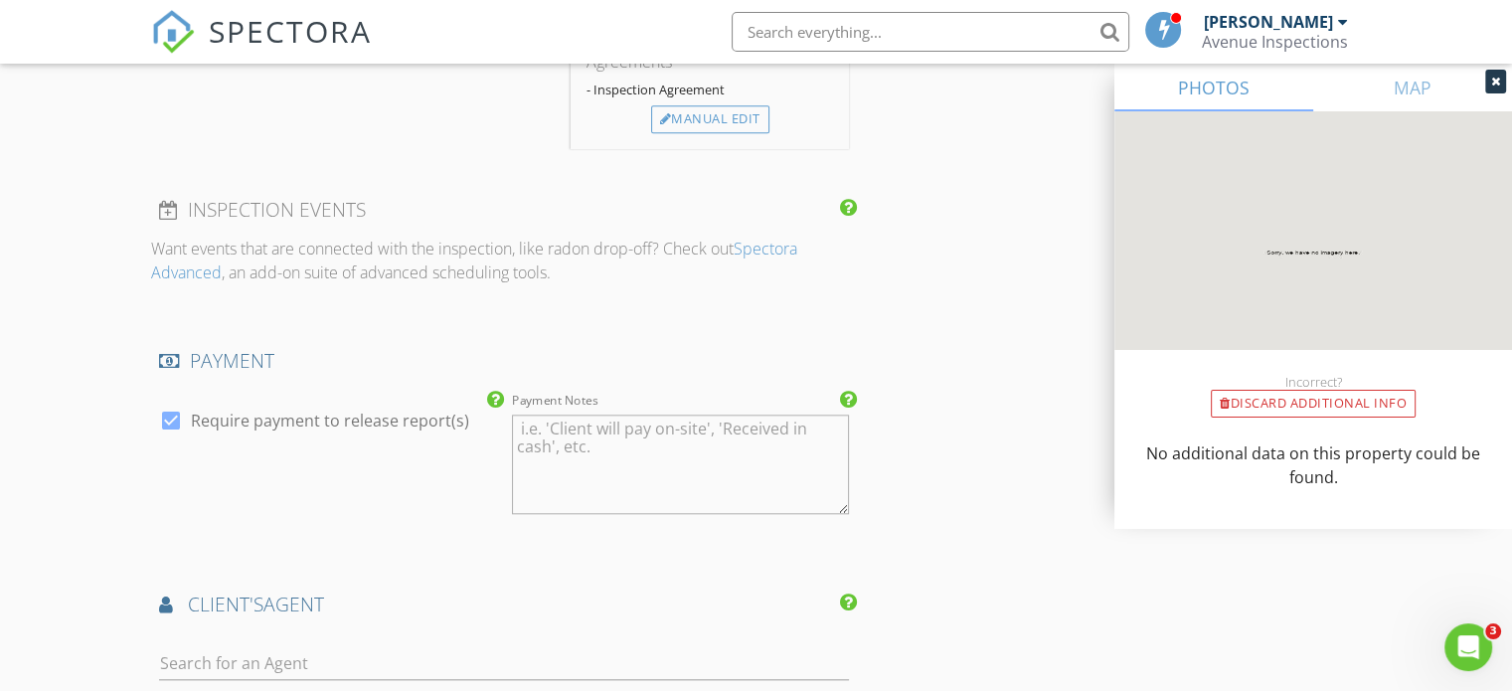
click at [169, 417] on div at bounding box center [171, 421] width 34 height 34
checkbox input "false"
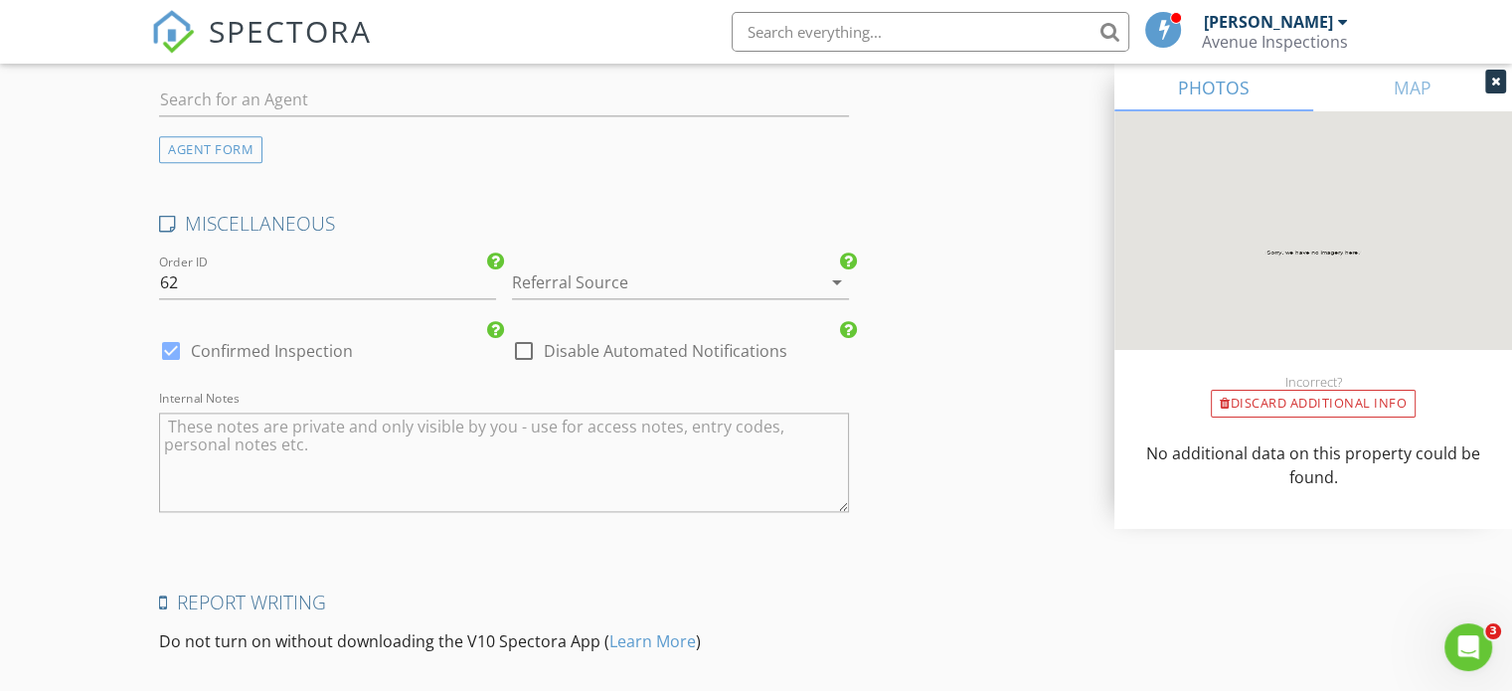
scroll to position [2871, 0]
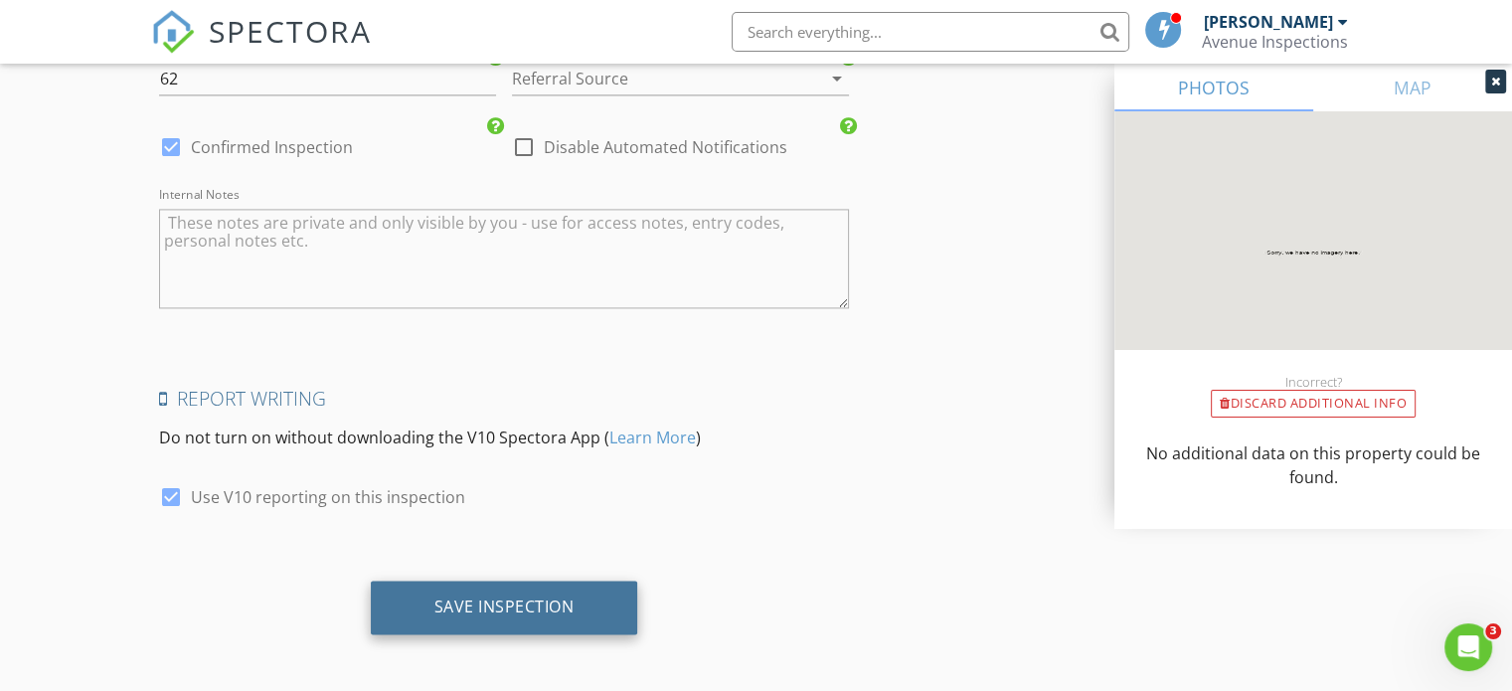
click at [501, 599] on div "Save Inspection" at bounding box center [504, 606] width 140 height 20
